Goal: Task Accomplishment & Management: Complete application form

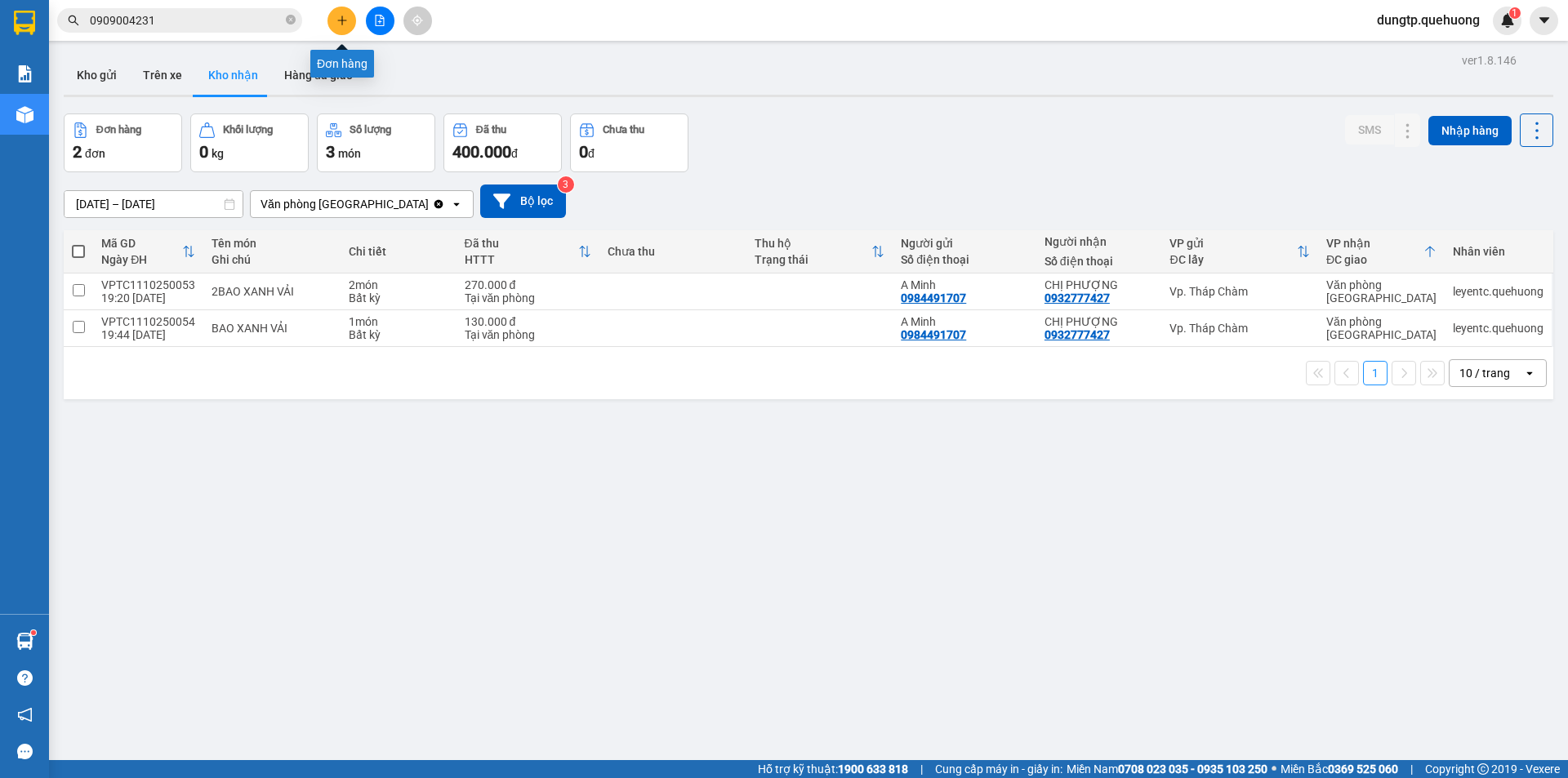
click at [348, 27] on button at bounding box center [341, 21] width 29 height 29
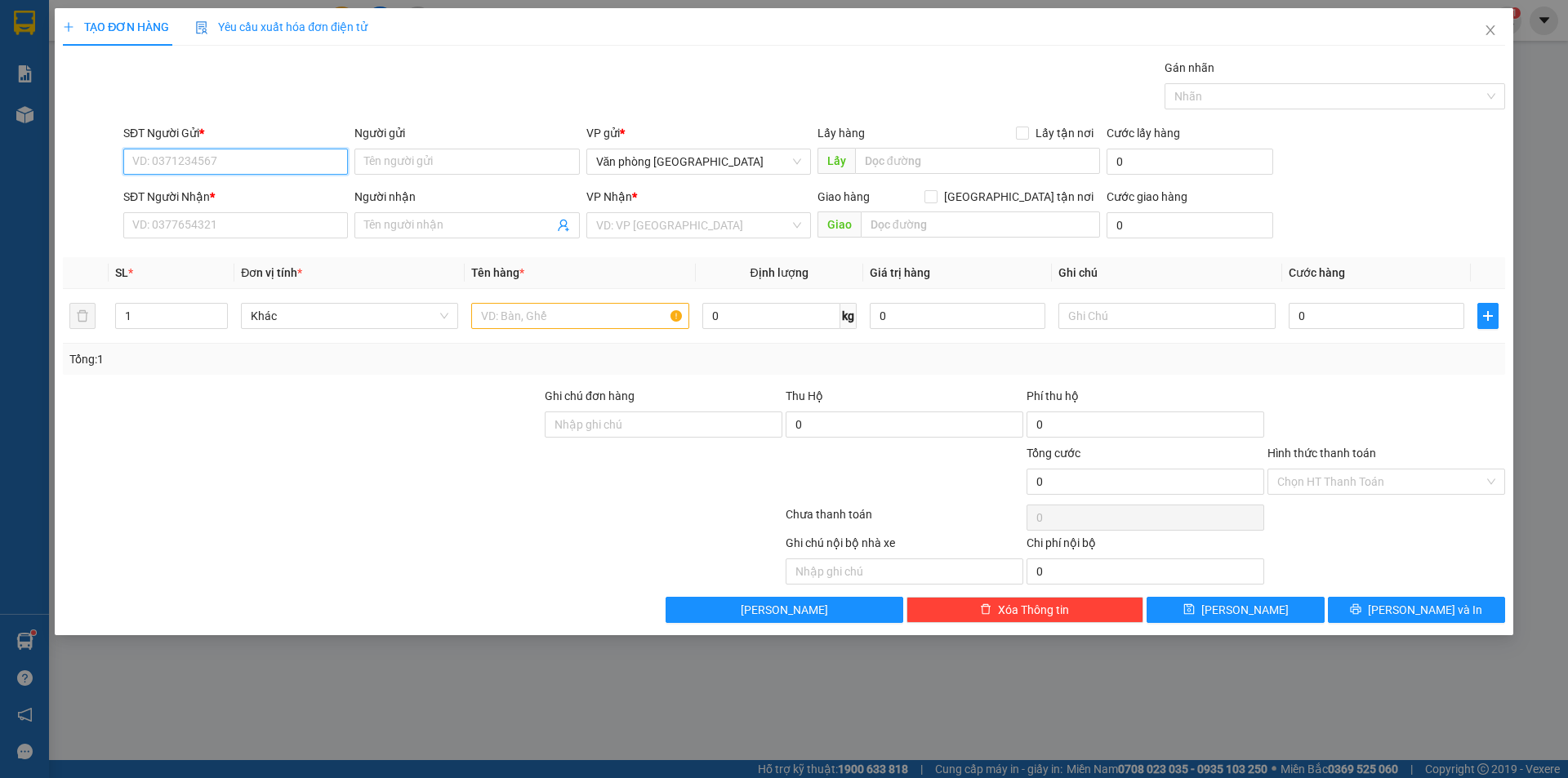
click at [217, 167] on input "SĐT Người Gửi *" at bounding box center [235, 161] width 225 height 26
type input "0989134477"
click at [259, 194] on div "0989134477 - a nhất" at bounding box center [236, 194] width 205 height 18
type input "a nhất"
type input "0354288672"
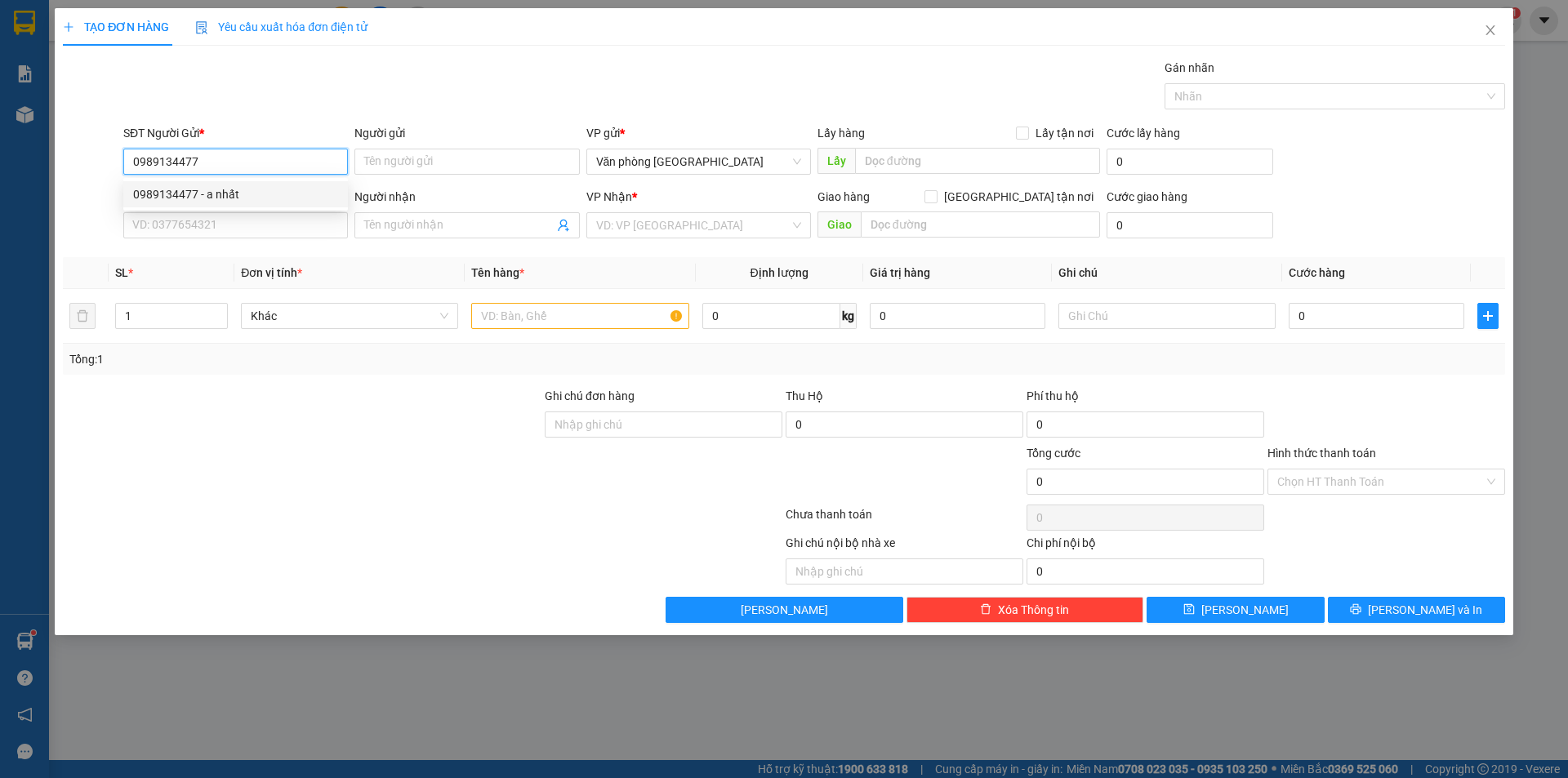
type input "mẹ"
type input "đồng mé"
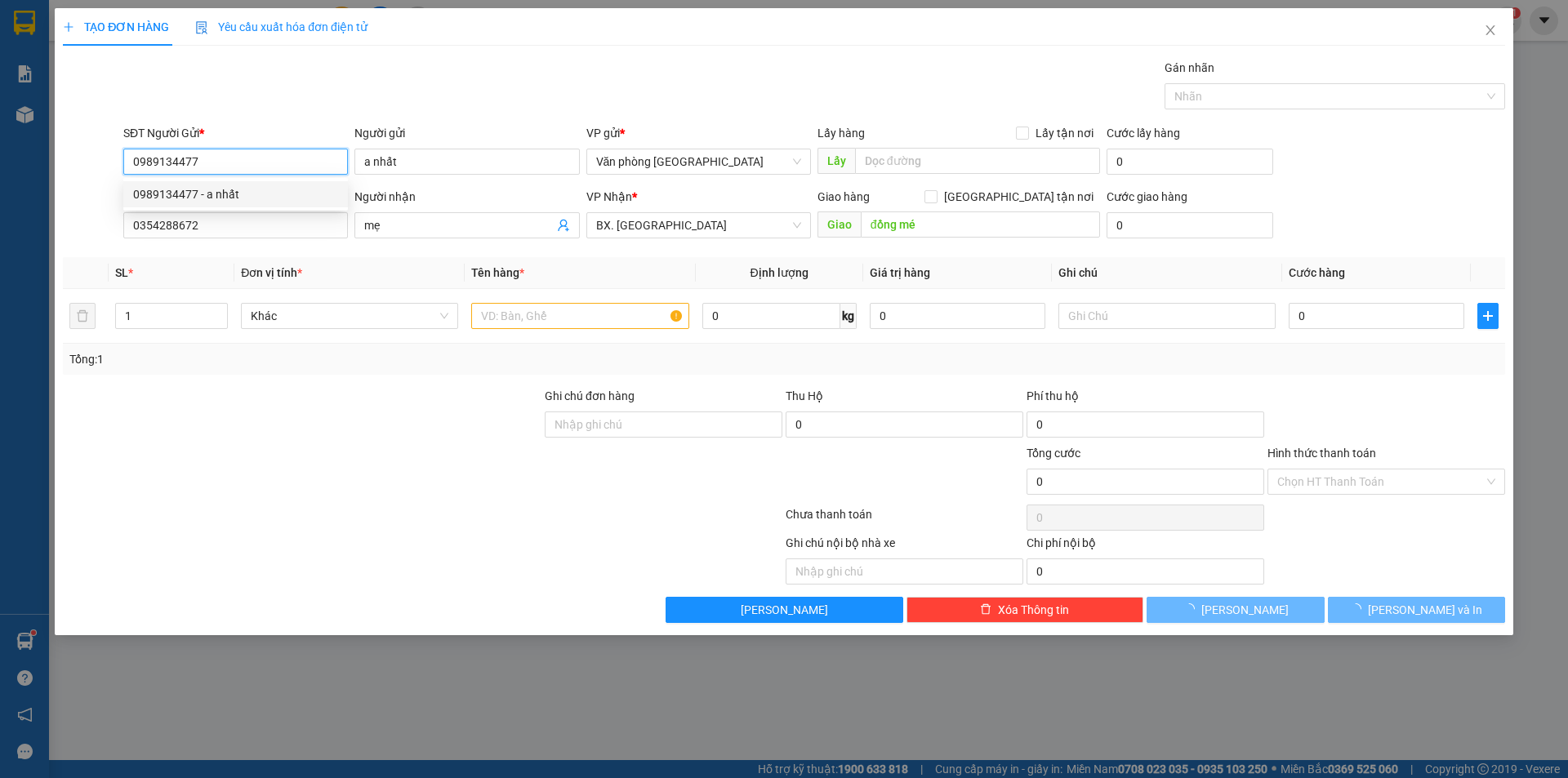
type input "110.000"
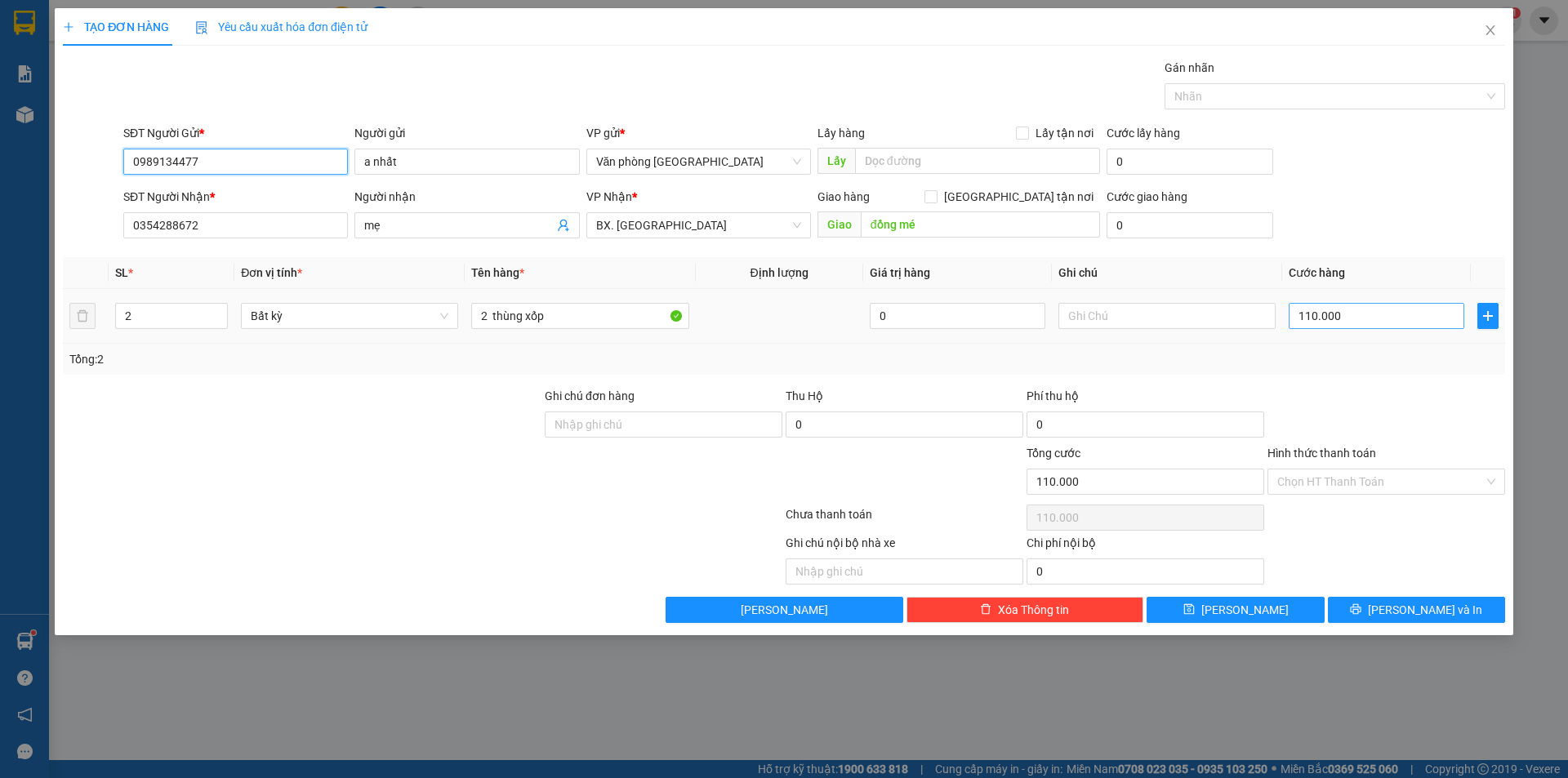
type input "0989134477"
click at [1367, 324] on input "110.000" at bounding box center [1377, 316] width 175 height 26
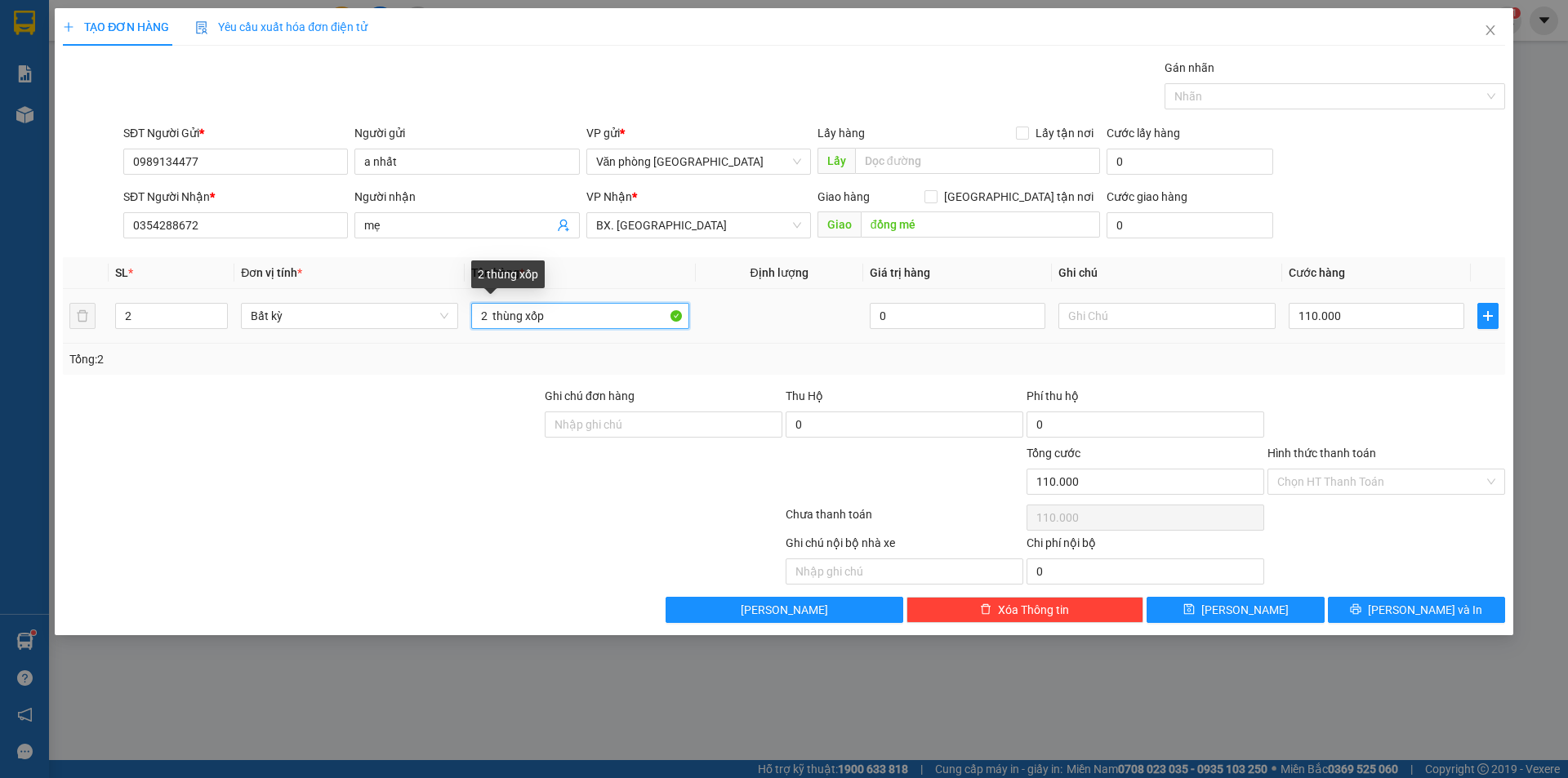
click at [485, 314] on input "2 thùng xốp" at bounding box center [579, 316] width 217 height 26
click at [546, 314] on input "thùng xốp" at bounding box center [579, 316] width 217 height 26
type input "thùng giấy"
click at [184, 308] on input "2" at bounding box center [171, 316] width 111 height 24
type input "1"
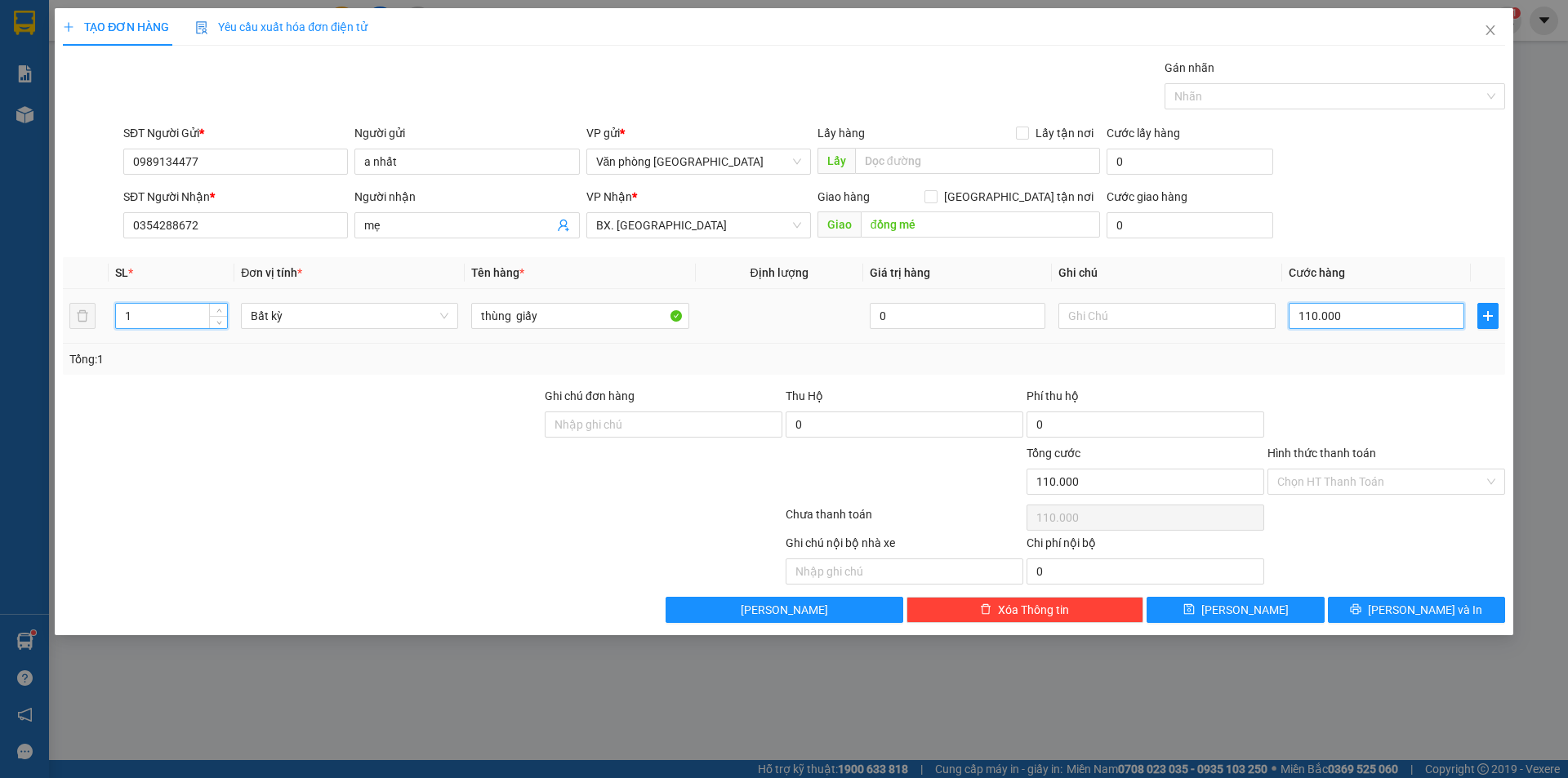
click at [1354, 323] on input "110.000" at bounding box center [1377, 316] width 175 height 26
type input "0"
type input "5"
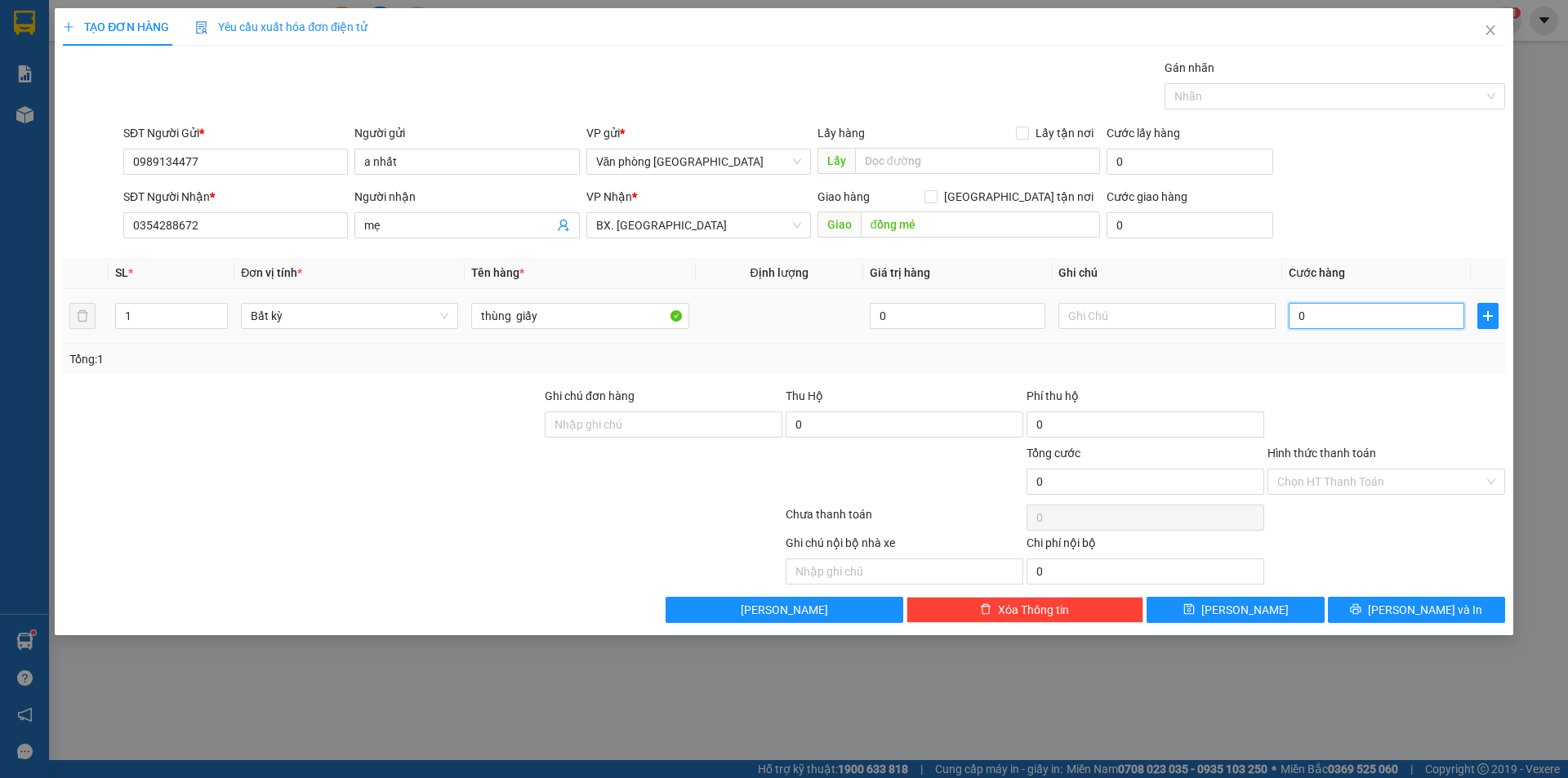
type input "5"
type input "05"
type input "50"
type input "050"
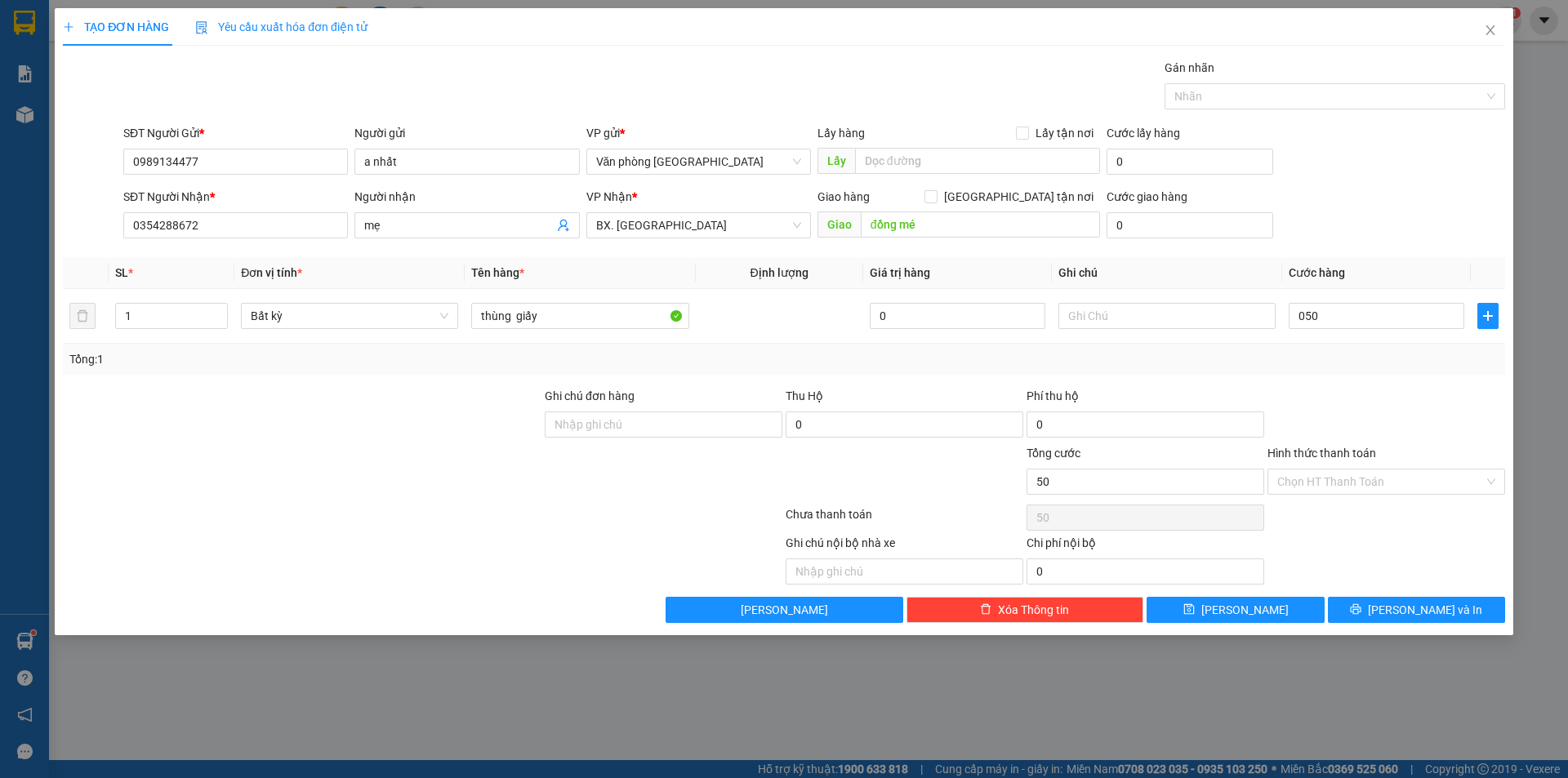
type input "50.000"
click at [1381, 391] on div at bounding box center [1386, 415] width 241 height 57
click at [1384, 483] on input "Hình thức thanh toán" at bounding box center [1381, 481] width 207 height 24
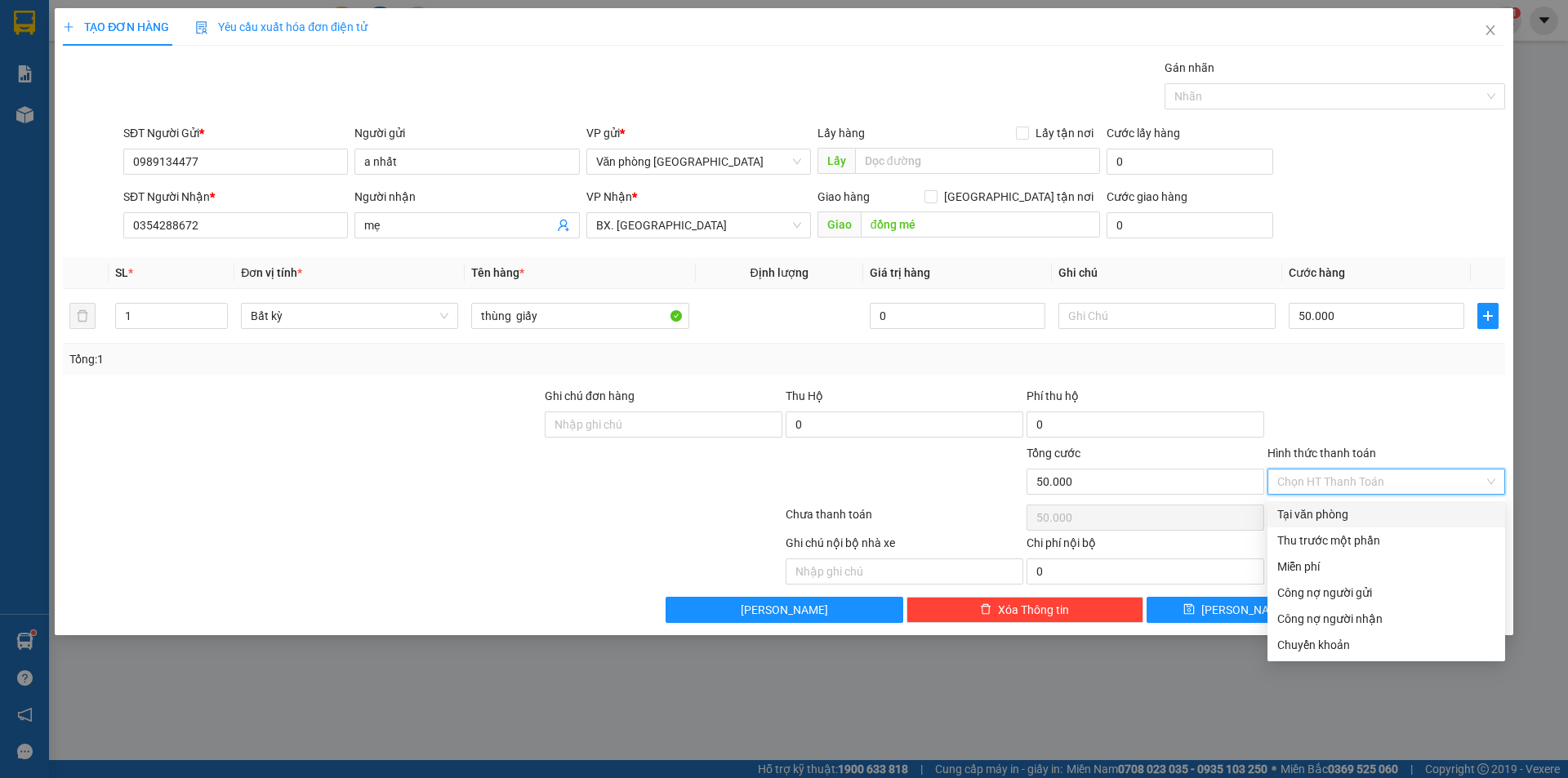
click at [1349, 518] on div "Tại văn phòng" at bounding box center [1386, 514] width 218 height 18
type input "0"
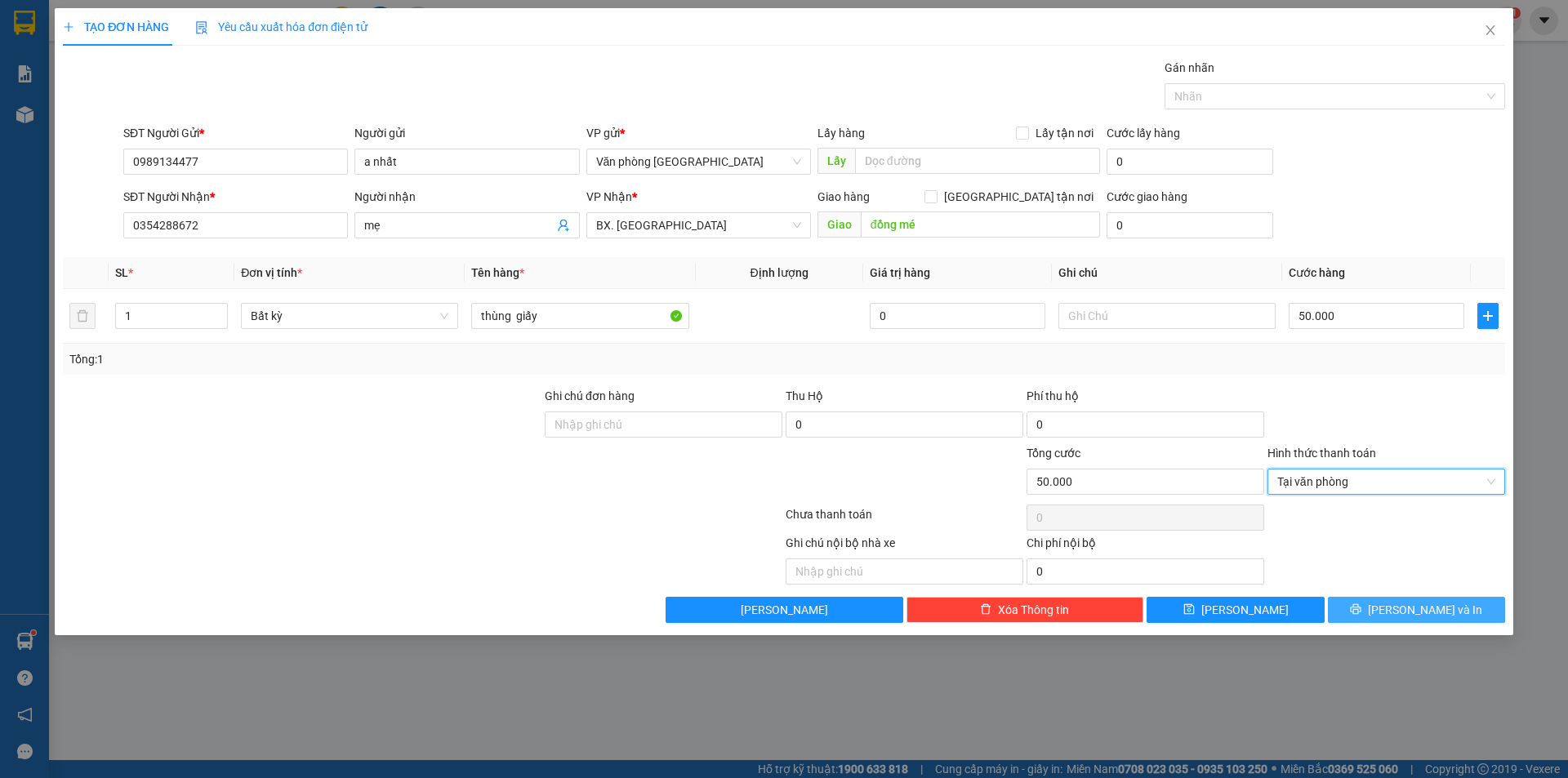
click at [1381, 611] on button "[PERSON_NAME] và In" at bounding box center [1417, 610] width 177 height 26
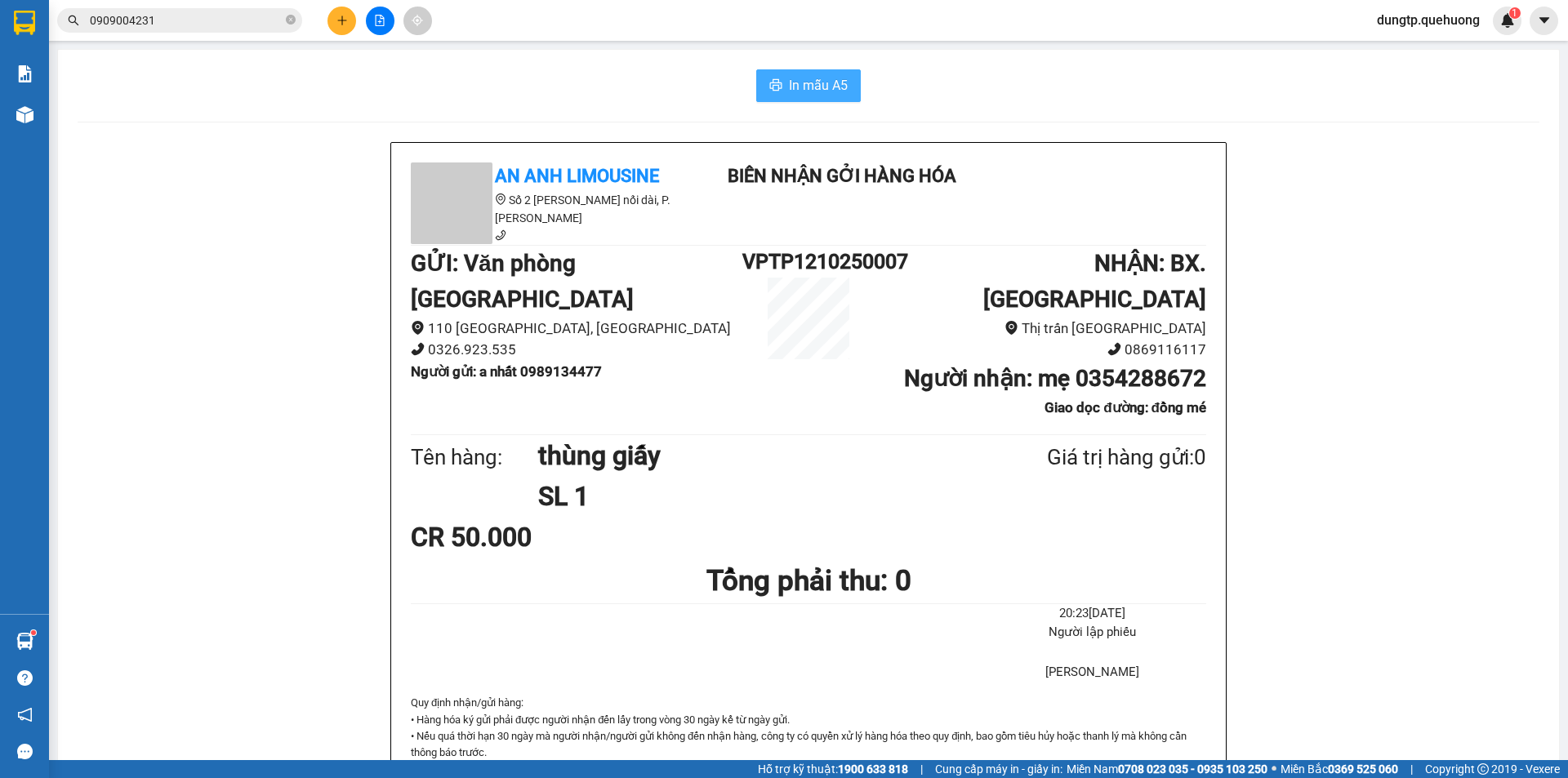
click at [805, 92] on span "In mẫu A5" at bounding box center [818, 86] width 59 height 21
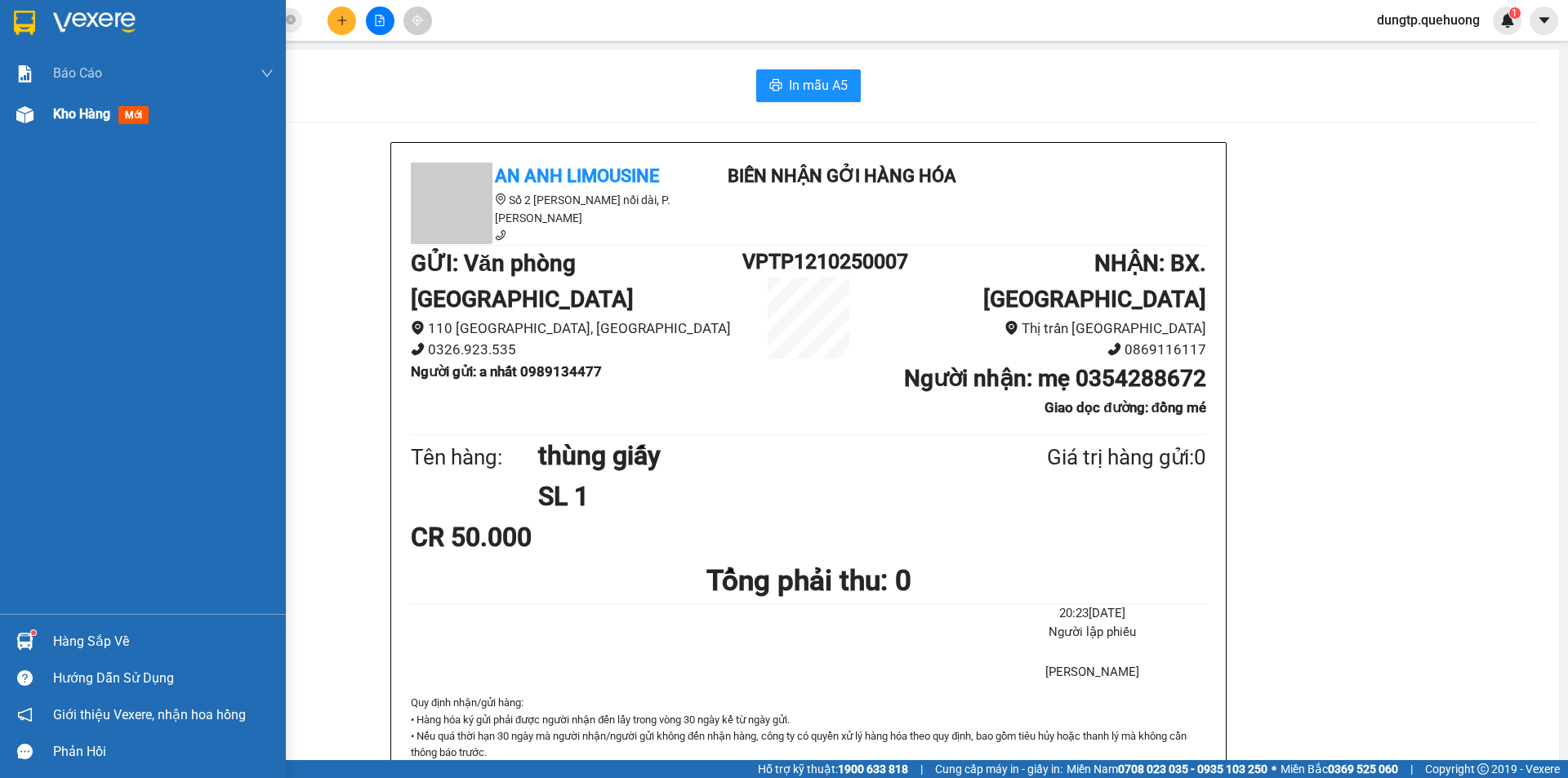
click at [58, 115] on span "Kho hàng" at bounding box center [81, 114] width 57 height 16
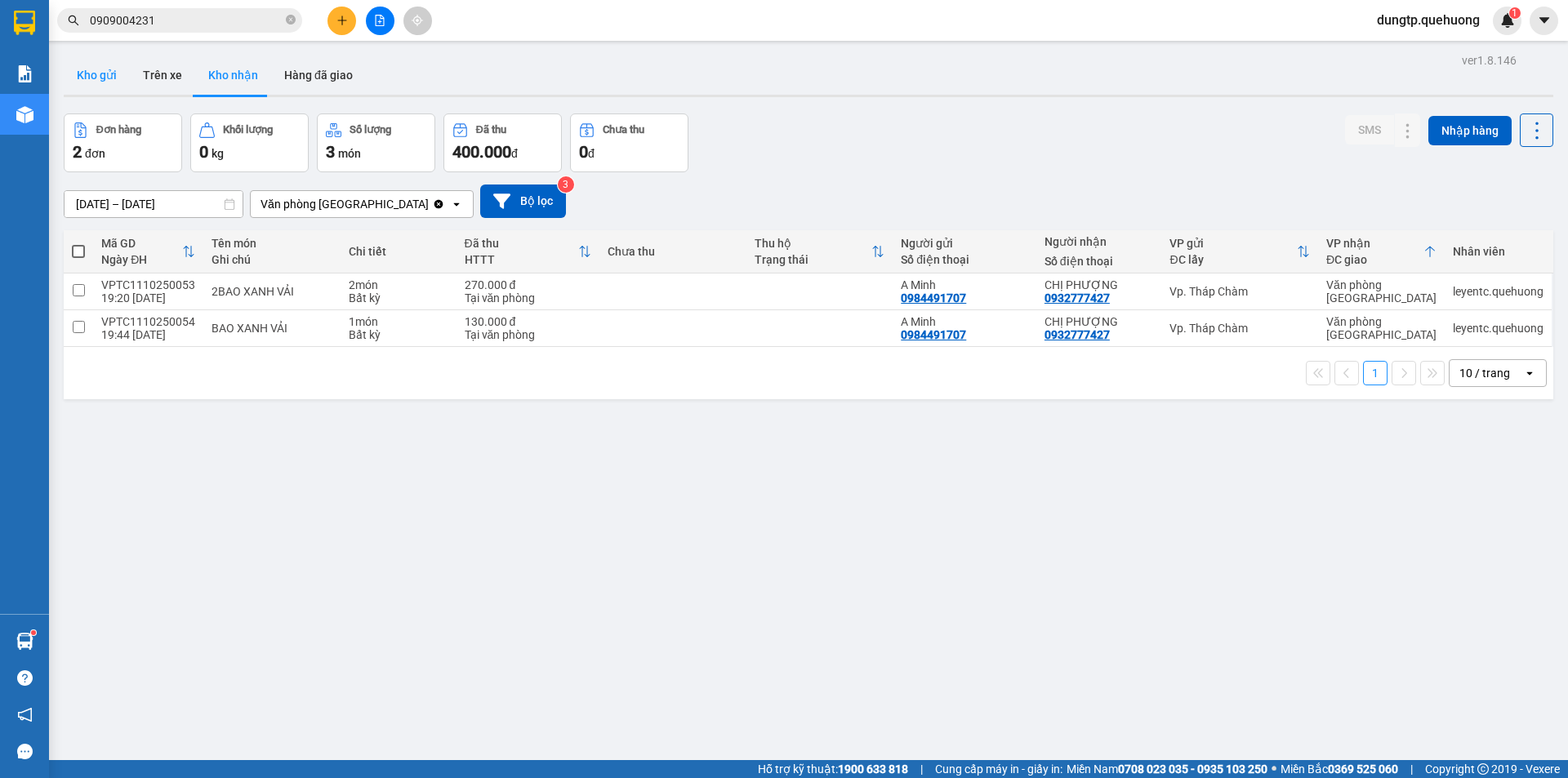
click at [96, 74] on button "Kho gửi" at bounding box center [96, 76] width 66 height 39
